Goal: Task Accomplishment & Management: Complete application form

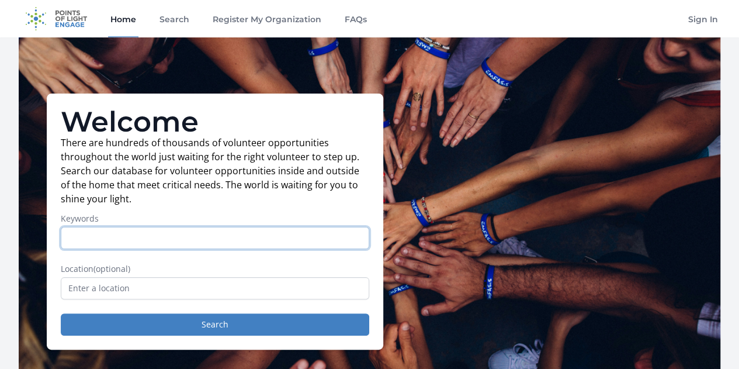
click at [190, 246] on input "Keywords" at bounding box center [215, 238] width 309 height 22
type input "cats"
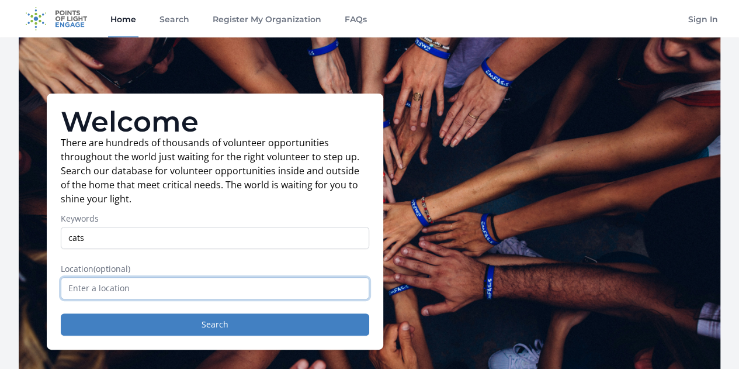
click at [296, 296] on input "text" at bounding box center [215, 288] width 309 height 22
click at [123, 296] on input "text" at bounding box center [215, 288] width 309 height 22
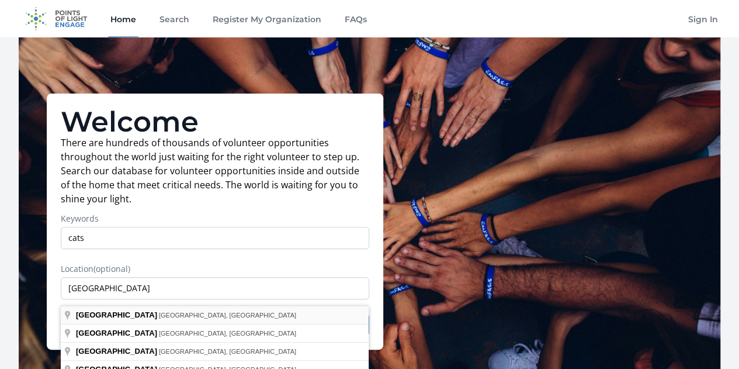
type input "Maple Grove, MN, USA"
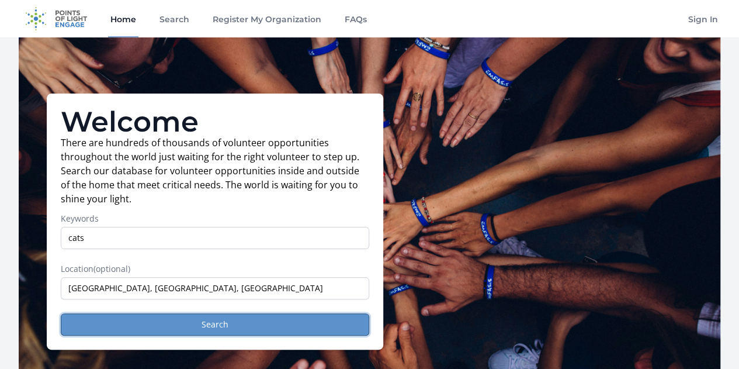
click at [241, 335] on button "Search" at bounding box center [215, 324] width 309 height 22
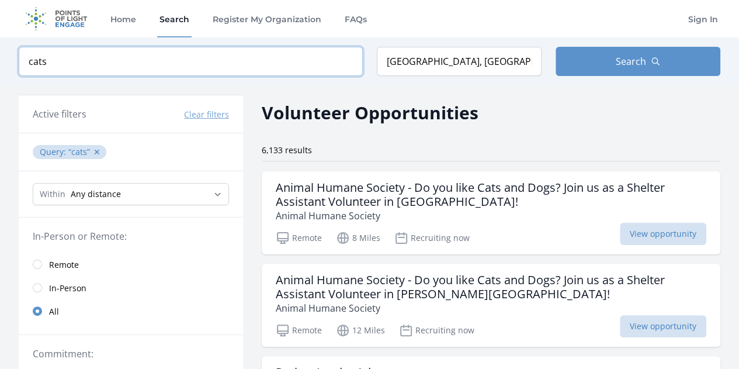
drag, startPoint x: 110, startPoint y: 62, endPoint x: -1, endPoint y: 61, distance: 111.0
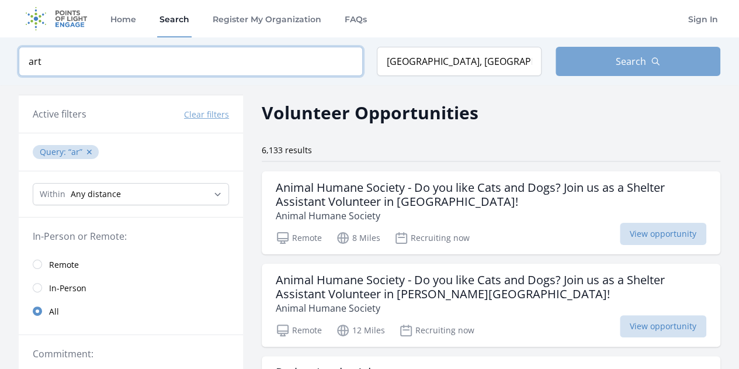
type input "art"
click at [595, 64] on button "Search" at bounding box center [638, 61] width 165 height 29
click at [650, 59] on button "Search" at bounding box center [638, 61] width 165 height 29
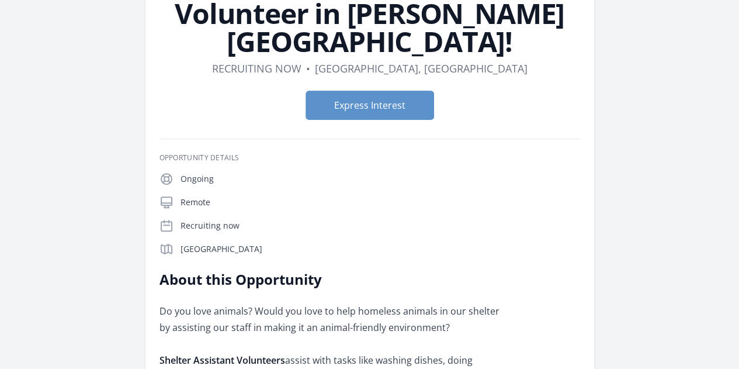
scroll to position [175, 0]
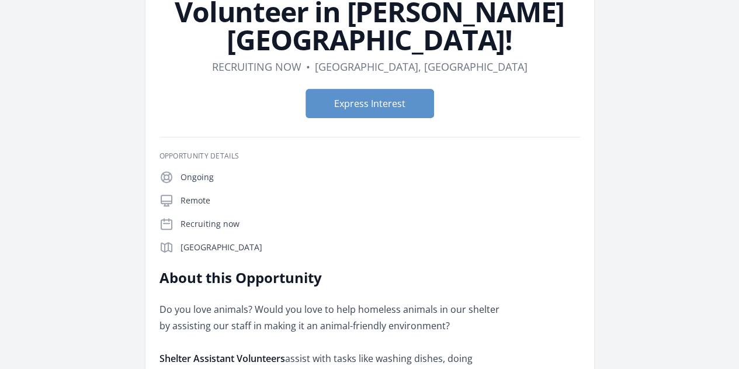
click at [0, 0] on img at bounding box center [0, 0] width 0 height 0
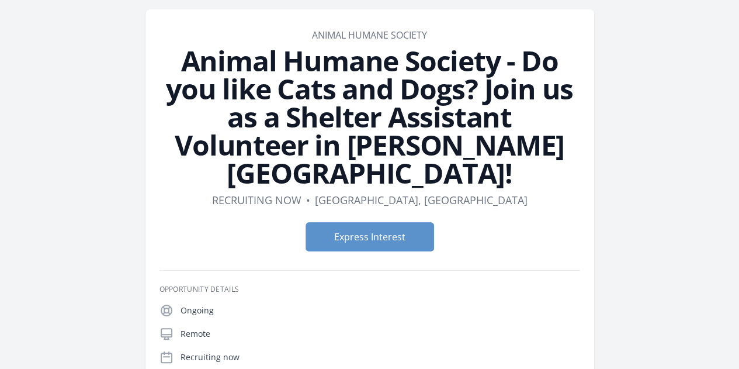
scroll to position [0, 0]
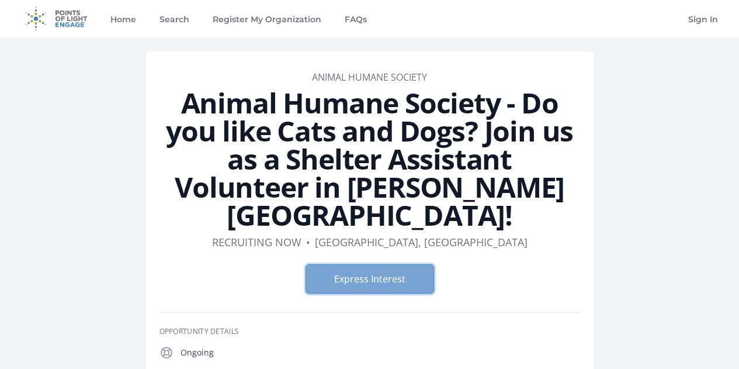
click at [399, 264] on button "Express Interest" at bounding box center [370, 278] width 129 height 29
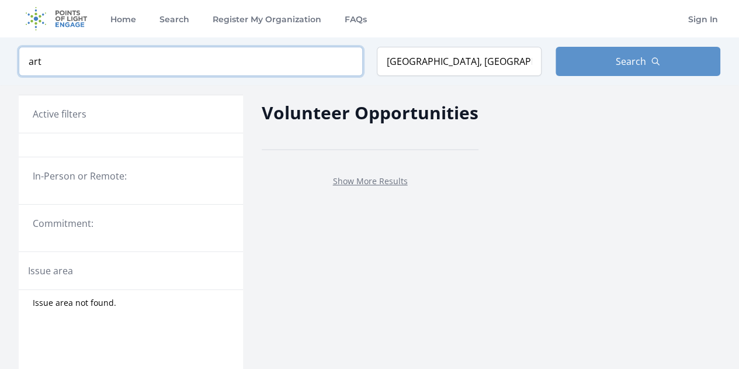
click at [70, 58] on input "art" at bounding box center [191, 61] width 344 height 29
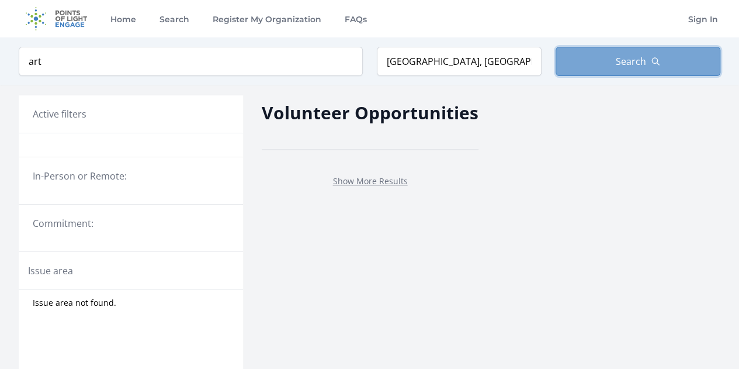
click at [610, 72] on button "Search" at bounding box center [638, 61] width 165 height 29
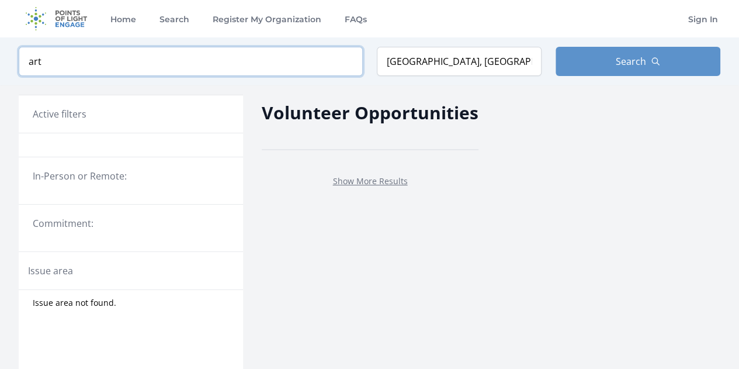
click at [72, 65] on input "art" at bounding box center [191, 61] width 344 height 29
drag, startPoint x: 46, startPoint y: 64, endPoint x: -18, endPoint y: 65, distance: 63.7
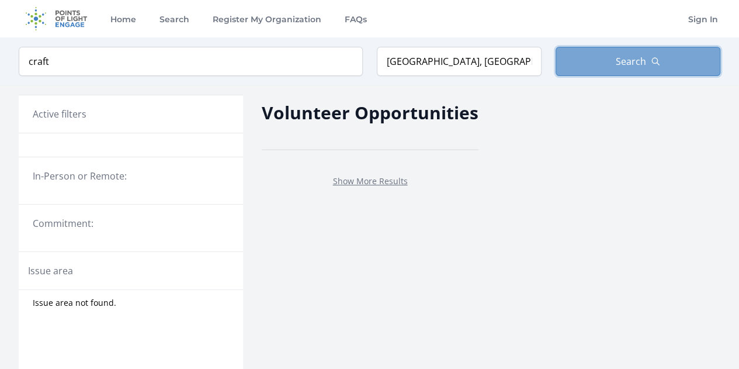
click at [617, 64] on span "Search" at bounding box center [631, 61] width 30 height 14
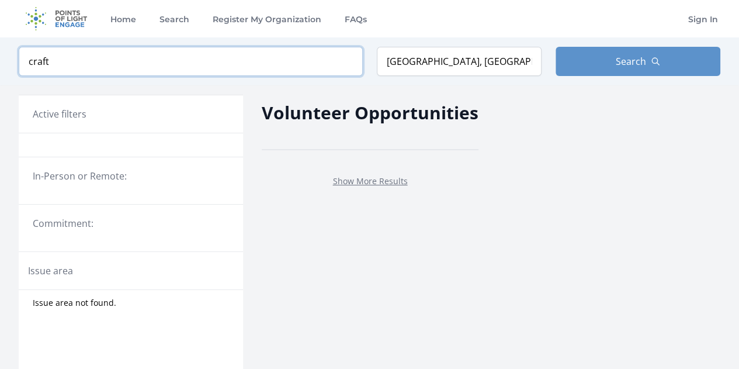
drag, startPoint x: 65, startPoint y: 58, endPoint x: 5, endPoint y: 64, distance: 60.5
click at [5, 64] on div "Keyword craft Location Maple Grove, MN, USA Search" at bounding box center [369, 61] width 739 height 48
type input "garden"
click button "submit" at bounding box center [0, 0] width 0 height 0
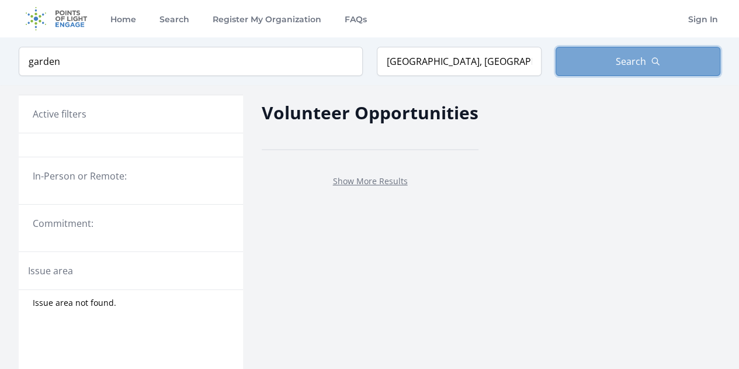
click at [619, 61] on span "Search" at bounding box center [631, 61] width 30 height 14
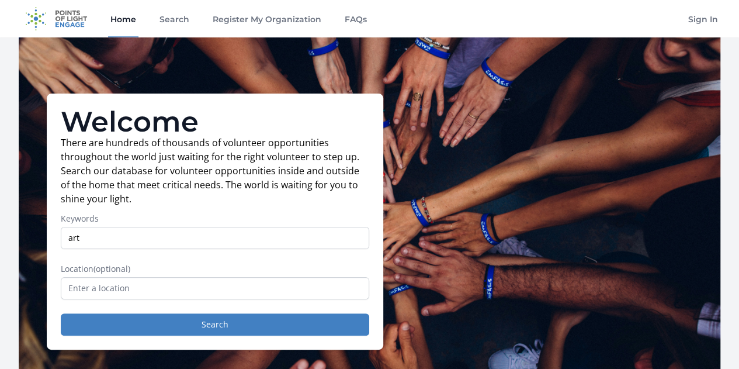
type input "art"
click at [116, 286] on input "text" at bounding box center [215, 288] width 309 height 22
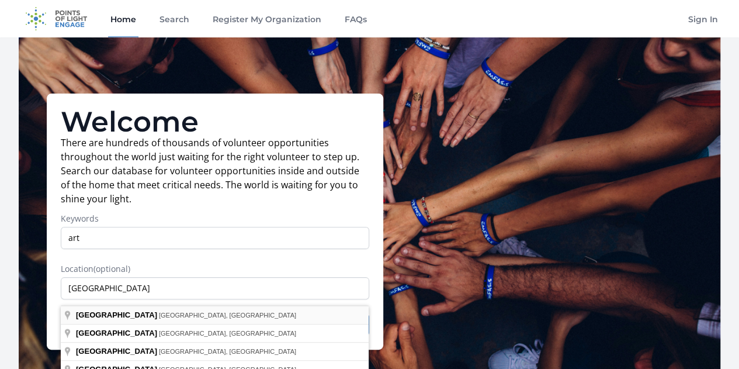
type input "[GEOGRAPHIC_DATA], [GEOGRAPHIC_DATA], [GEOGRAPHIC_DATA]"
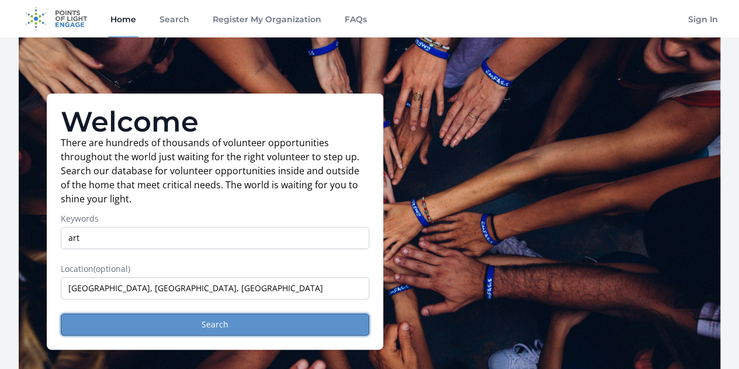
click at [181, 332] on button "Search" at bounding box center [215, 324] width 309 height 22
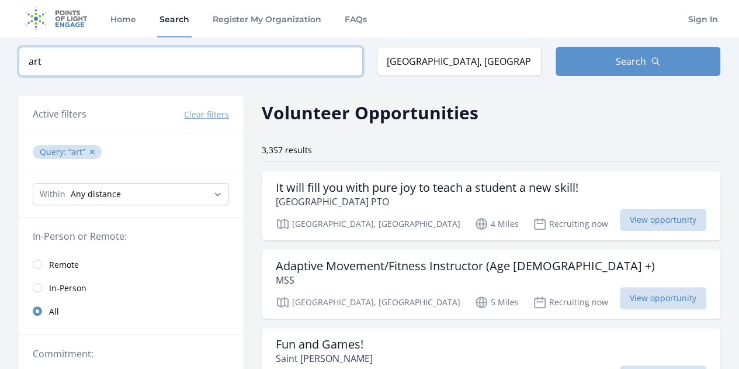
drag, startPoint x: 60, startPoint y: 62, endPoint x: 189, endPoint y: 0, distance: 142.7
click at [7, 63] on div "Keyword art Location Maple Grove, MN, USA Search" at bounding box center [369, 61] width 739 height 48
click at [181, 25] on link "Search" at bounding box center [174, 18] width 34 height 37
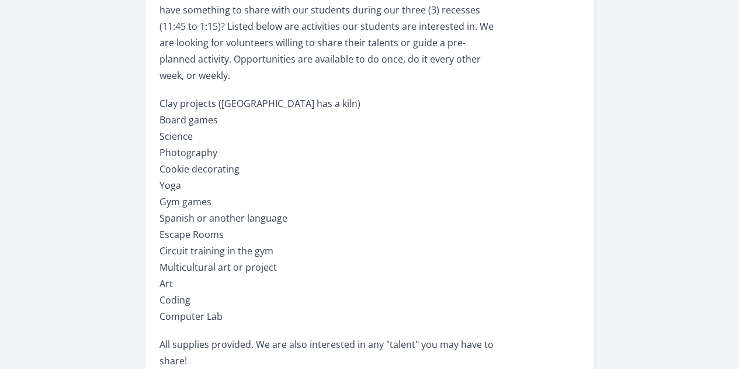
scroll to position [643, 0]
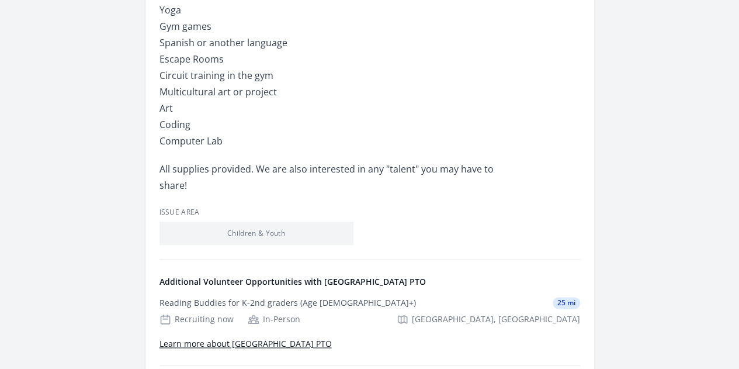
click at [0, 0] on link "Learn more about [GEOGRAPHIC_DATA] PTO" at bounding box center [0, 0] width 0 height 0
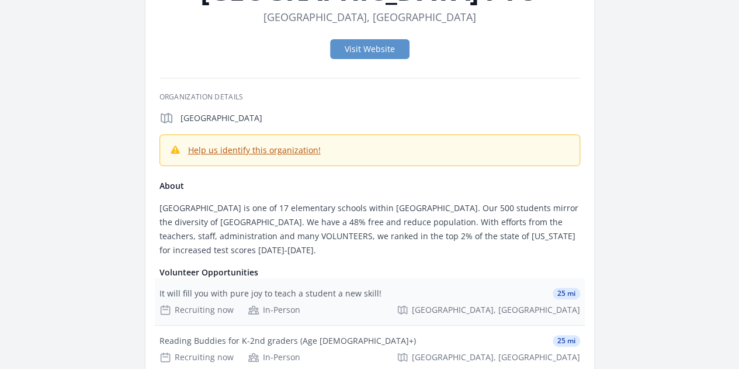
scroll to position [58, 0]
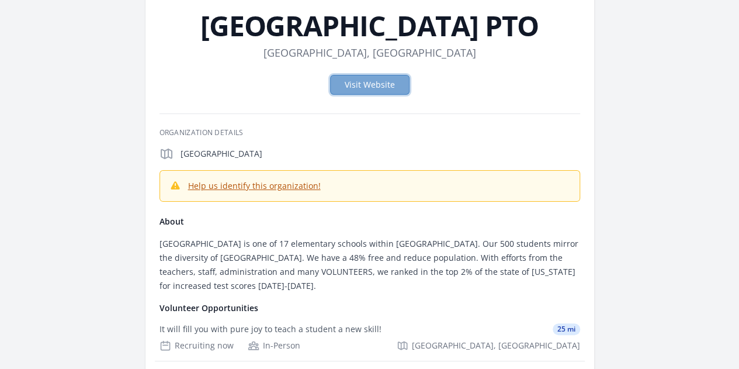
click at [373, 85] on link "Visit Website" at bounding box center [369, 85] width 79 height 20
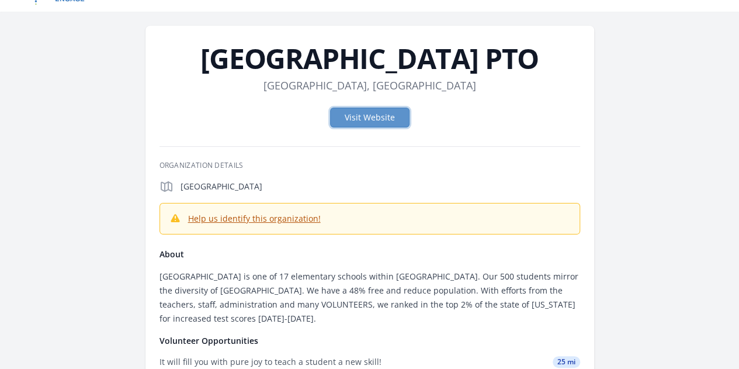
scroll to position [0, 0]
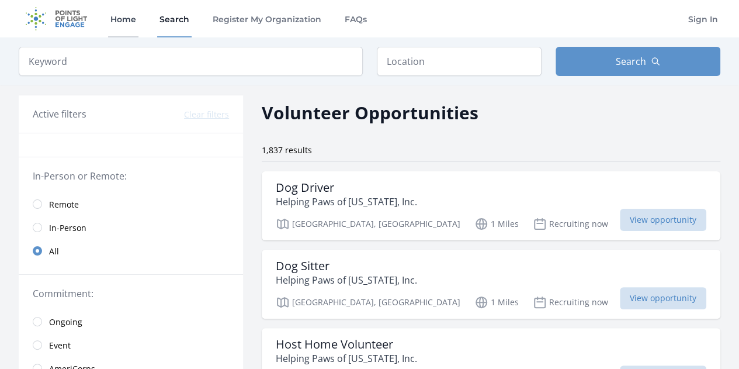
click at [129, 22] on link "Home" at bounding box center [123, 18] width 30 height 37
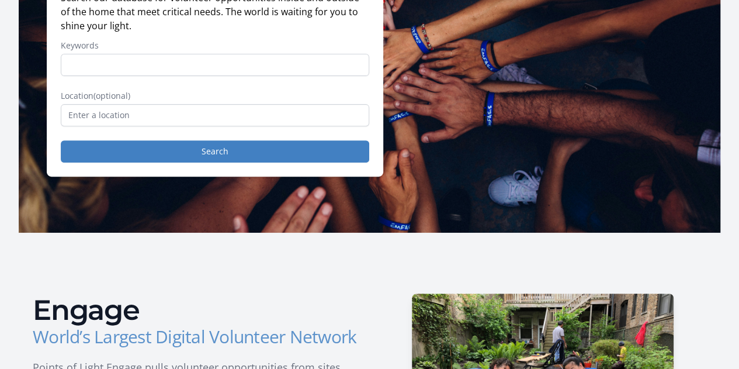
scroll to position [175, 0]
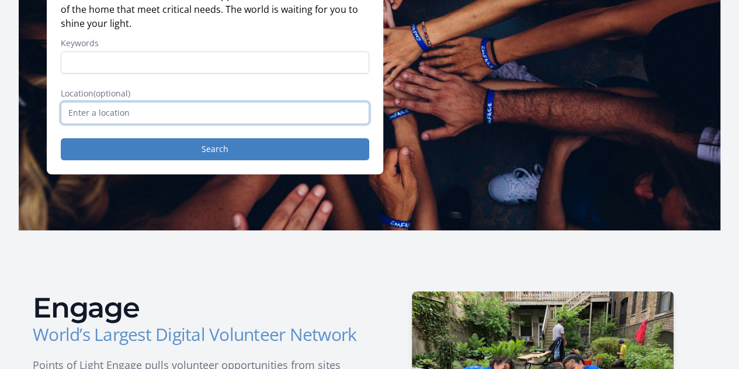
click at [183, 118] on input "text" at bounding box center [215, 113] width 309 height 22
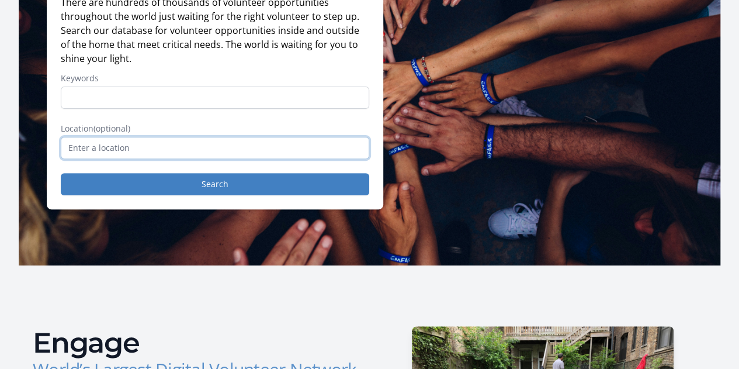
scroll to position [96, 0]
